Goal: Transaction & Acquisition: Purchase product/service

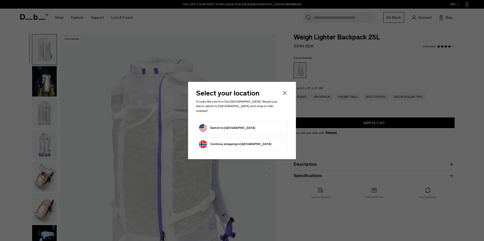
click at [221, 125] on button "Switch to United States" at bounding box center [227, 128] width 56 height 8
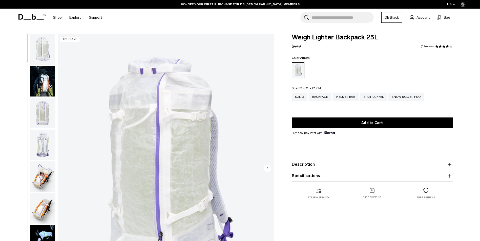
click at [36, 79] on img "button" at bounding box center [42, 81] width 25 height 30
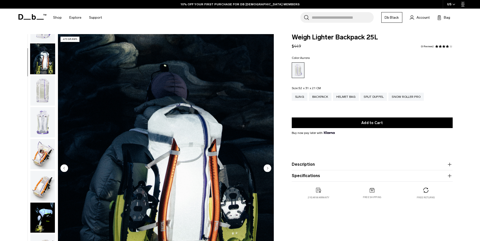
scroll to position [32, 0]
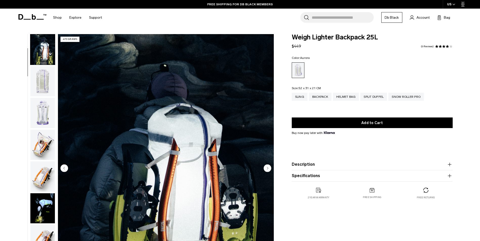
click at [41, 115] on img "button" at bounding box center [42, 113] width 25 height 30
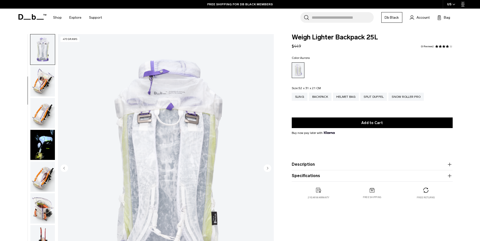
click at [39, 82] on img "button" at bounding box center [42, 81] width 25 height 30
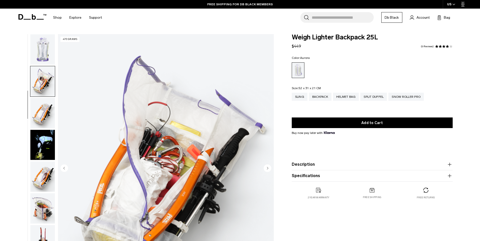
scroll to position [127, 0]
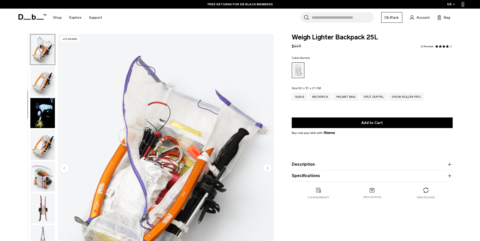
click at [50, 46] on img "button" at bounding box center [42, 49] width 25 height 30
click at [40, 54] on img "button" at bounding box center [42, 49] width 25 height 30
click at [40, 77] on img "button" at bounding box center [42, 81] width 25 height 30
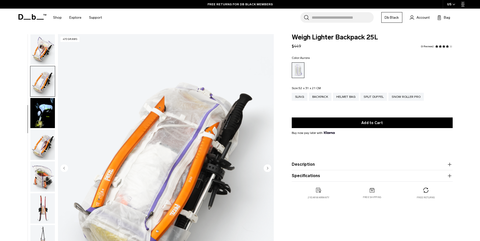
scroll to position [159, 0]
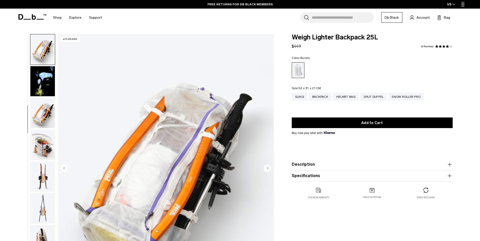
click at [39, 84] on img "button" at bounding box center [42, 81] width 25 height 30
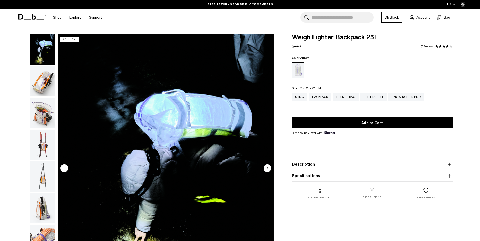
click at [39, 83] on img "button" at bounding box center [42, 81] width 25 height 30
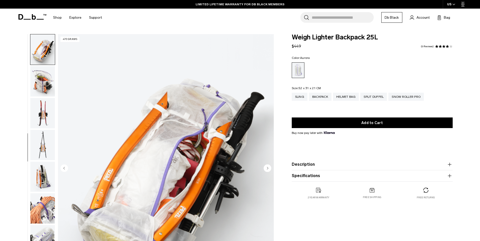
click at [39, 90] on img "button" at bounding box center [42, 81] width 25 height 30
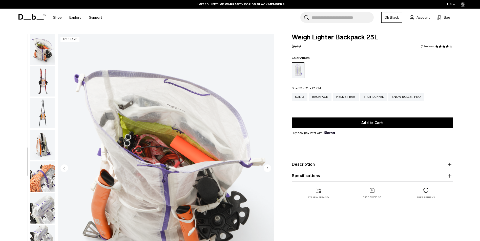
click at [40, 81] on img "button" at bounding box center [42, 81] width 25 height 30
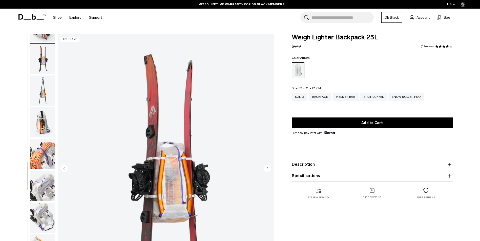
scroll to position [286, 0]
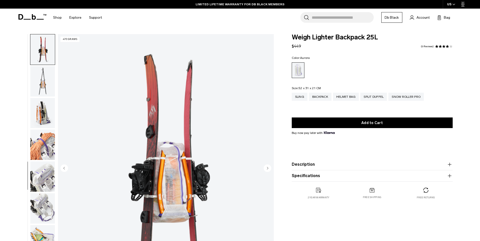
click at [40, 86] on img "button" at bounding box center [42, 81] width 25 height 30
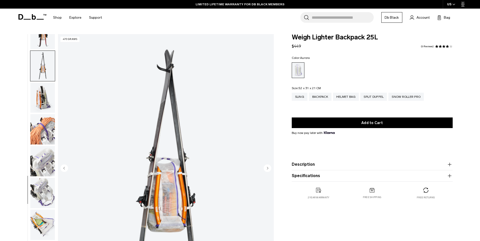
scroll to position [302, 0]
click at [41, 94] on img "button" at bounding box center [42, 97] width 25 height 30
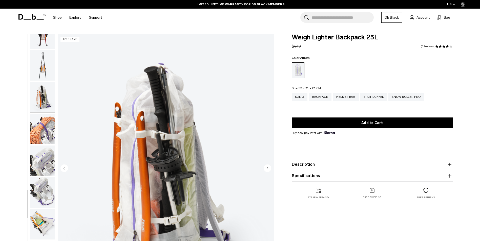
click at [38, 127] on img "button" at bounding box center [42, 129] width 25 height 30
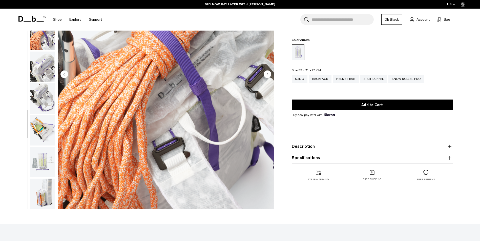
scroll to position [101, 0]
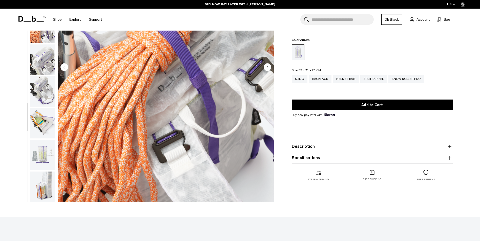
click at [44, 177] on img "button" at bounding box center [42, 187] width 25 height 30
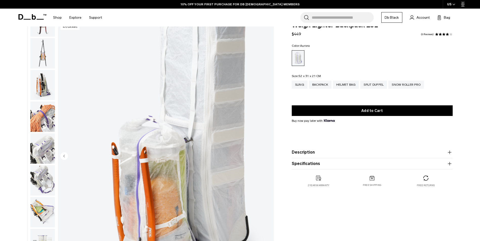
scroll to position [0, 0]
